Goal: Task Accomplishment & Management: Complete application form

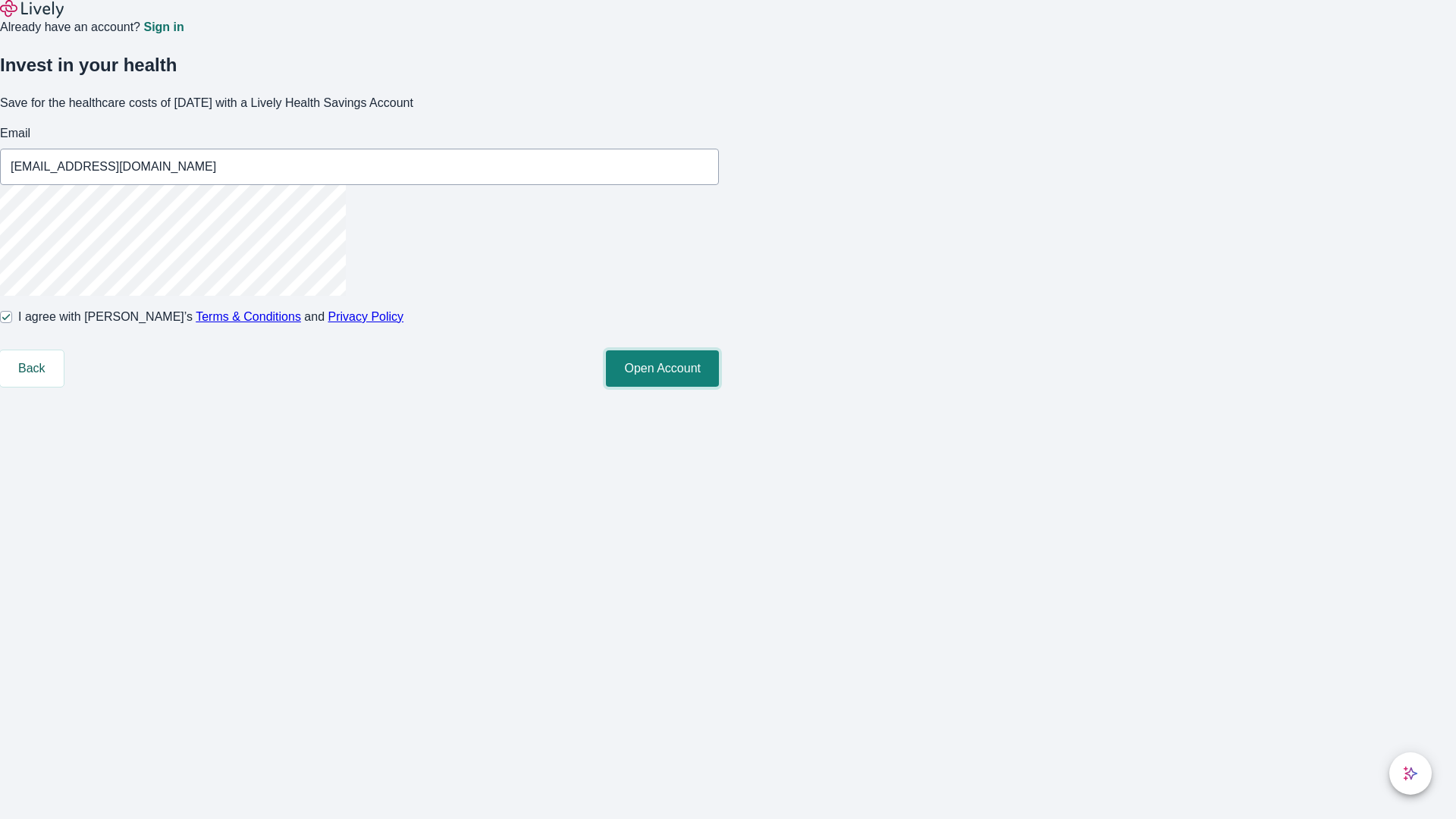
click at [719, 387] on button "Open Account" at bounding box center [663, 368] width 113 height 36
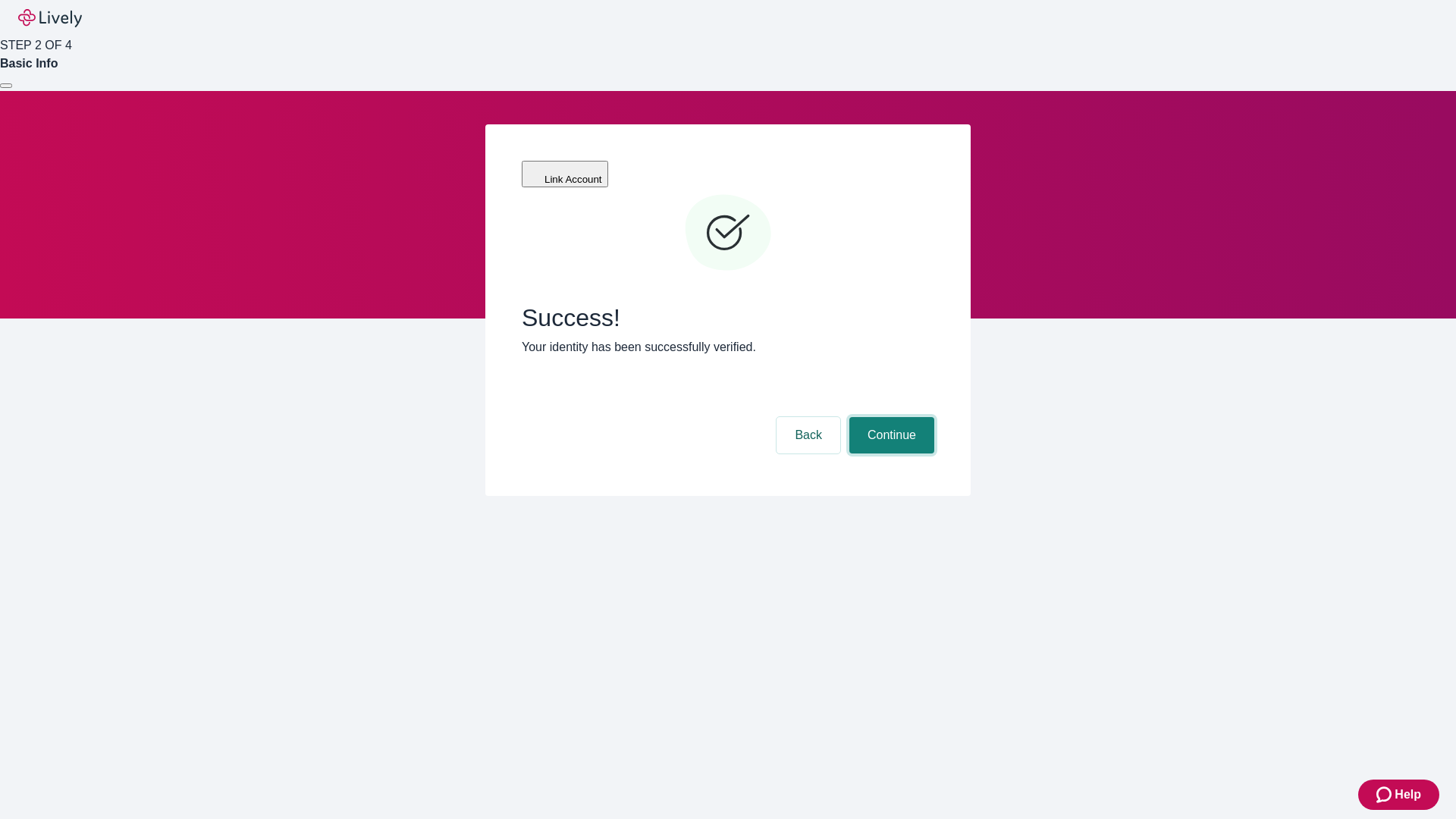
click at [889, 417] on button "Continue" at bounding box center [892, 435] width 85 height 36
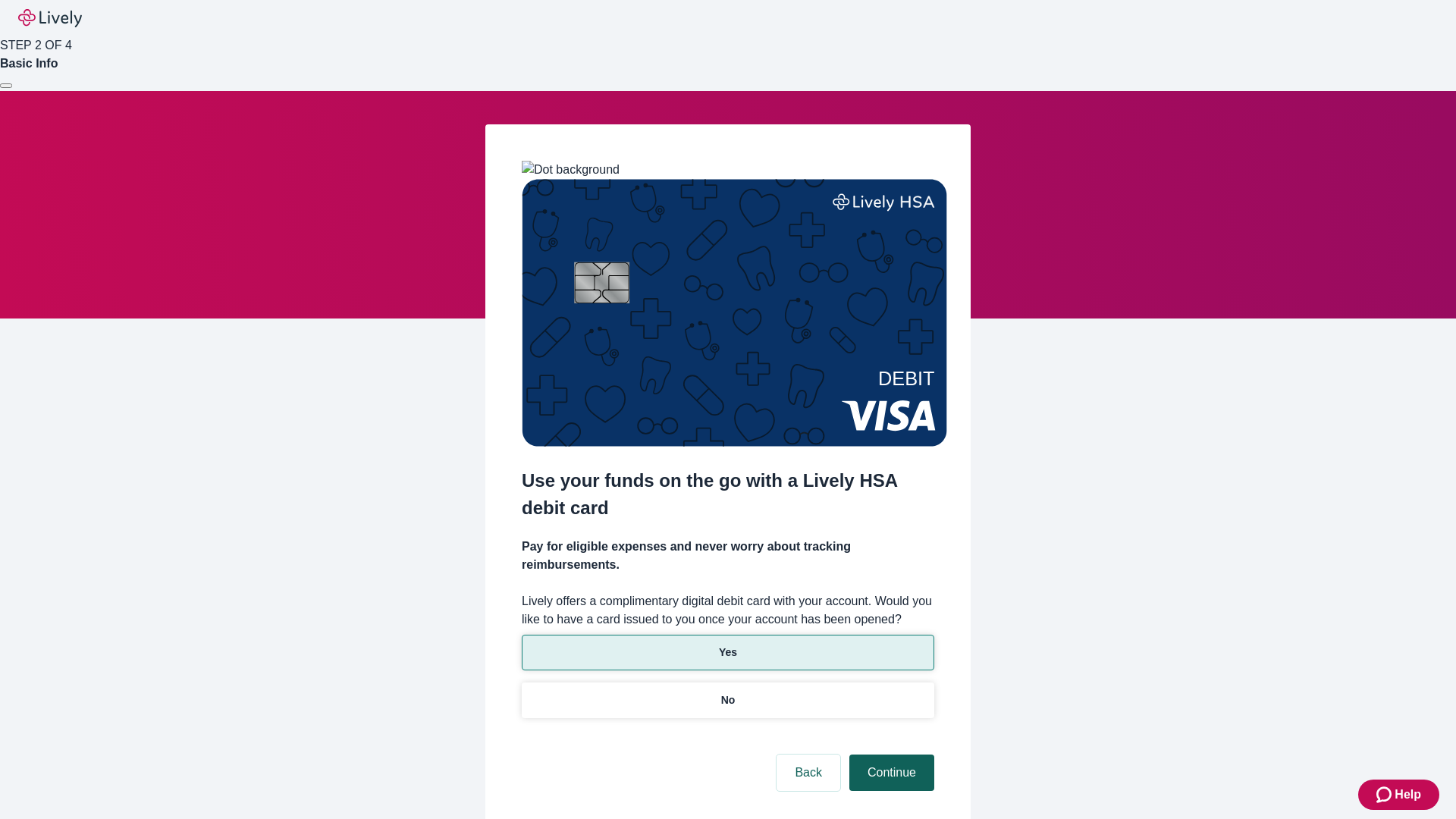
click at [728, 693] on p "No" at bounding box center [728, 701] width 15 height 16
click at [889, 754] on button "Continue" at bounding box center [892, 772] width 85 height 36
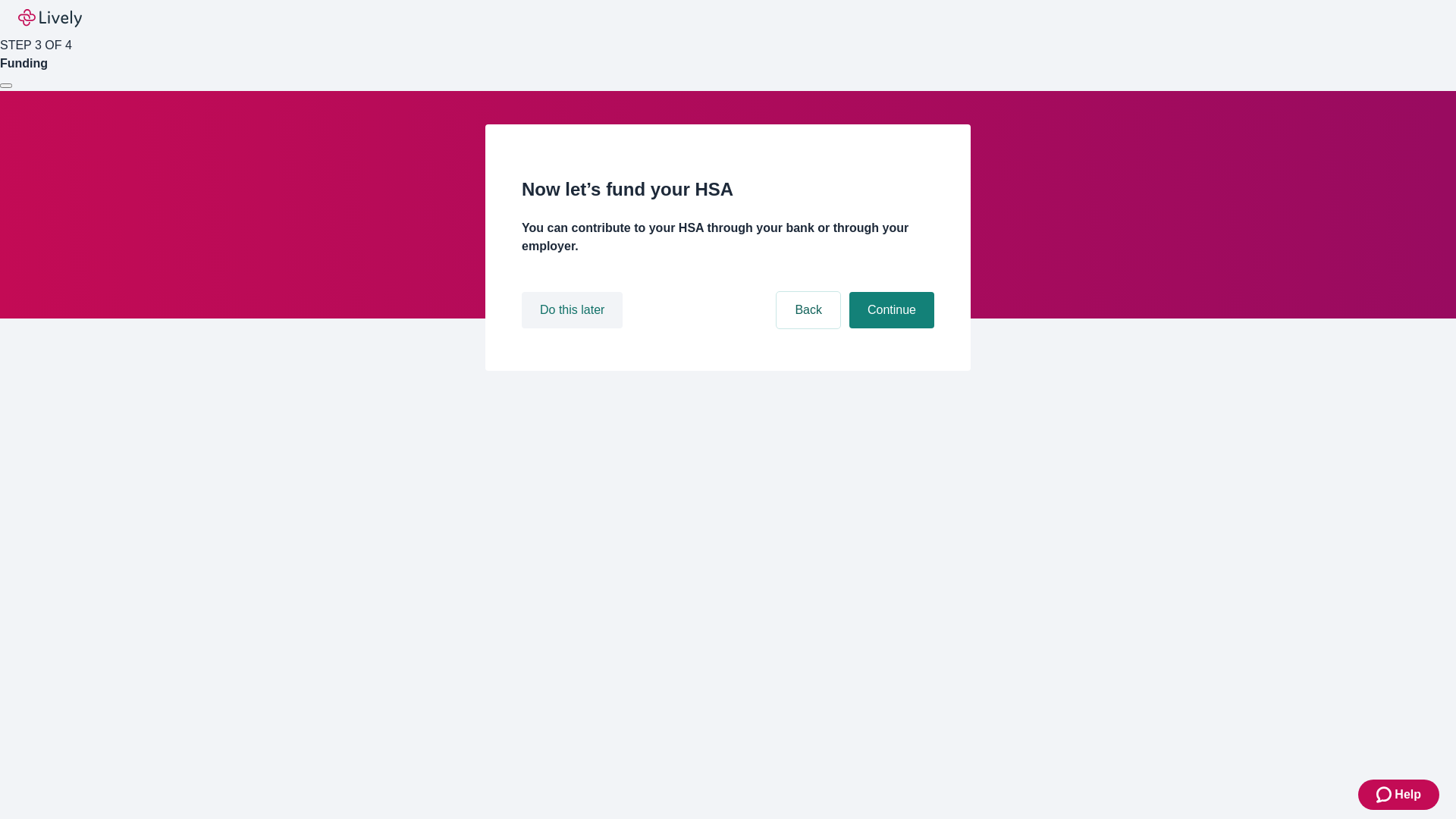
click at [574, 329] on button "Do this later" at bounding box center [572, 310] width 101 height 36
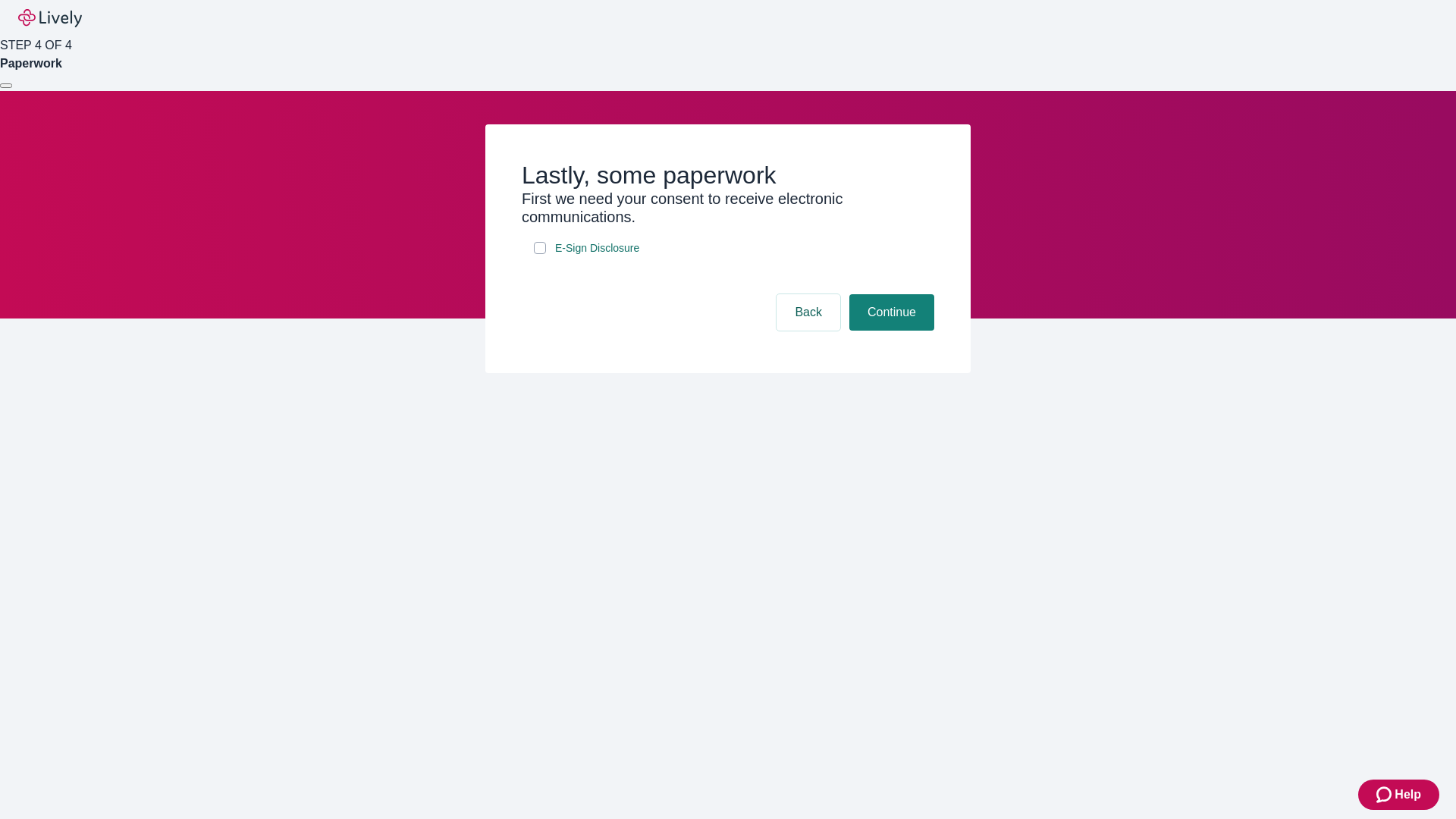
click at [540, 254] on input "E-Sign Disclosure" at bounding box center [540, 248] width 12 height 12
checkbox input "true"
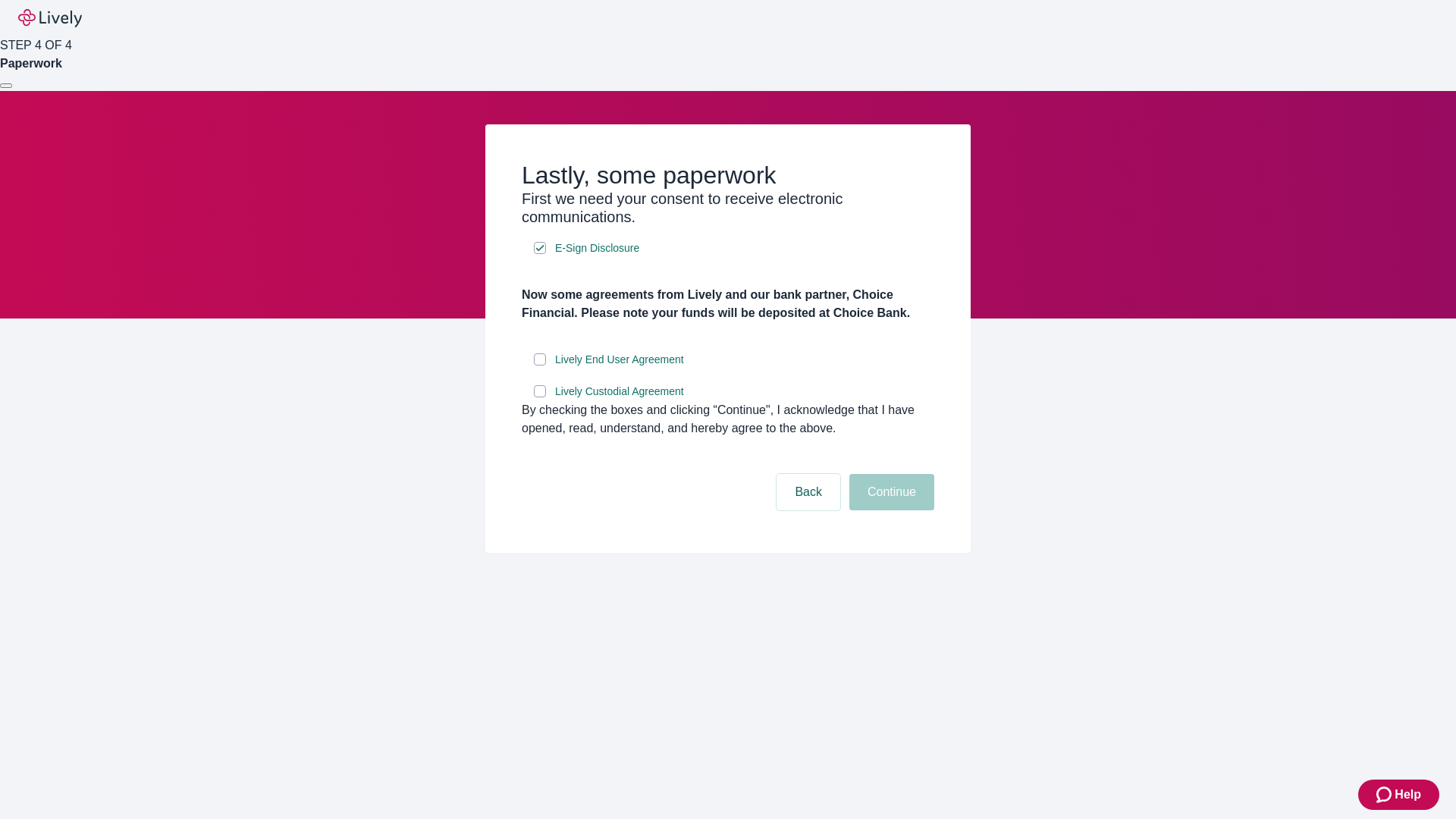
click at [540, 366] on input "Lively End User Agreement" at bounding box center [540, 359] width 12 height 12
checkbox input "true"
click at [540, 397] on input "Lively Custodial Agreement" at bounding box center [540, 391] width 12 height 12
checkbox input "true"
click at [889, 511] on button "Continue" at bounding box center [892, 492] width 85 height 36
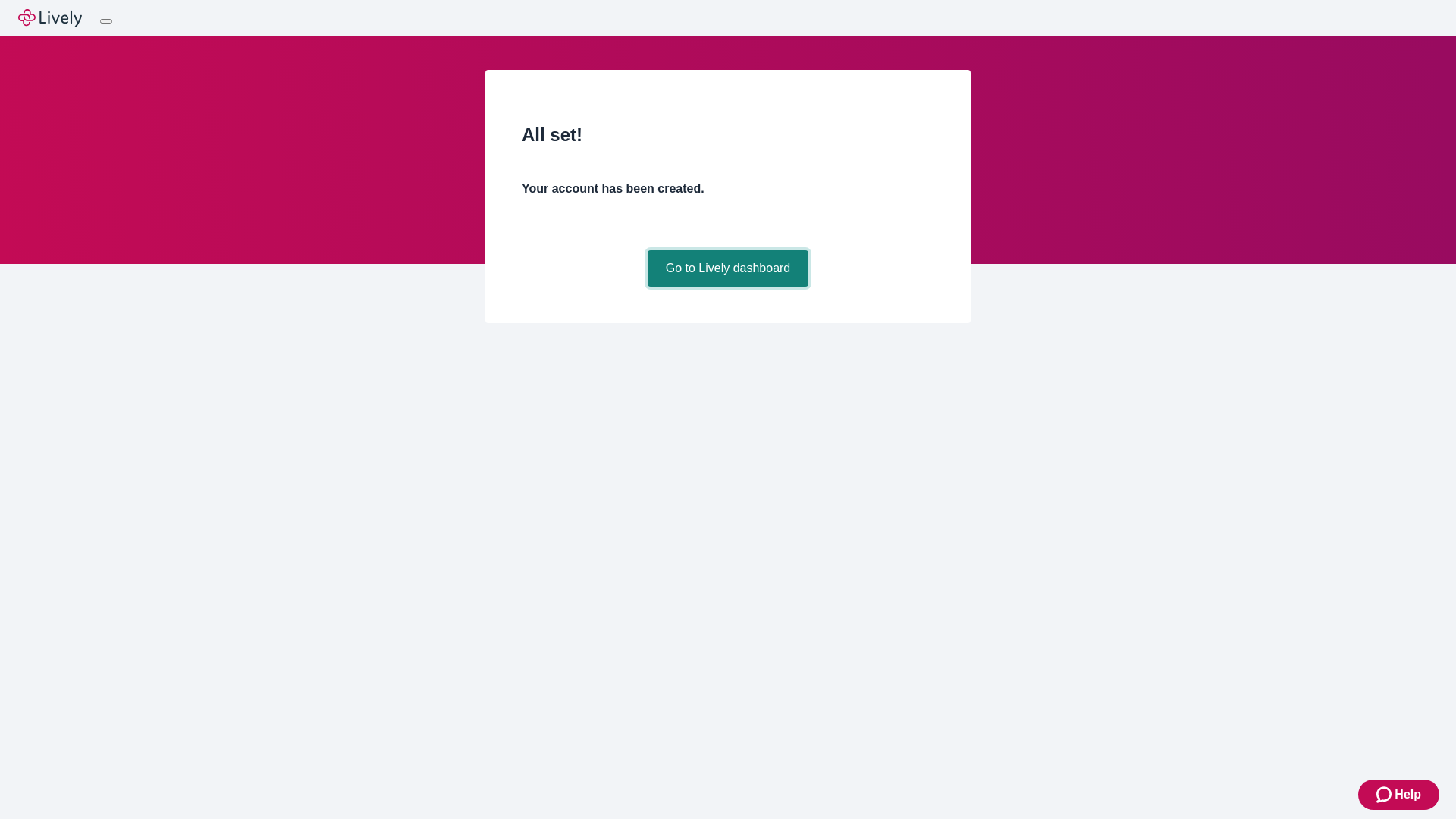
click at [728, 286] on link "Go to Lively dashboard" at bounding box center [728, 268] width 162 height 36
